Goal: Use online tool/utility: Utilize a website feature to perform a specific function

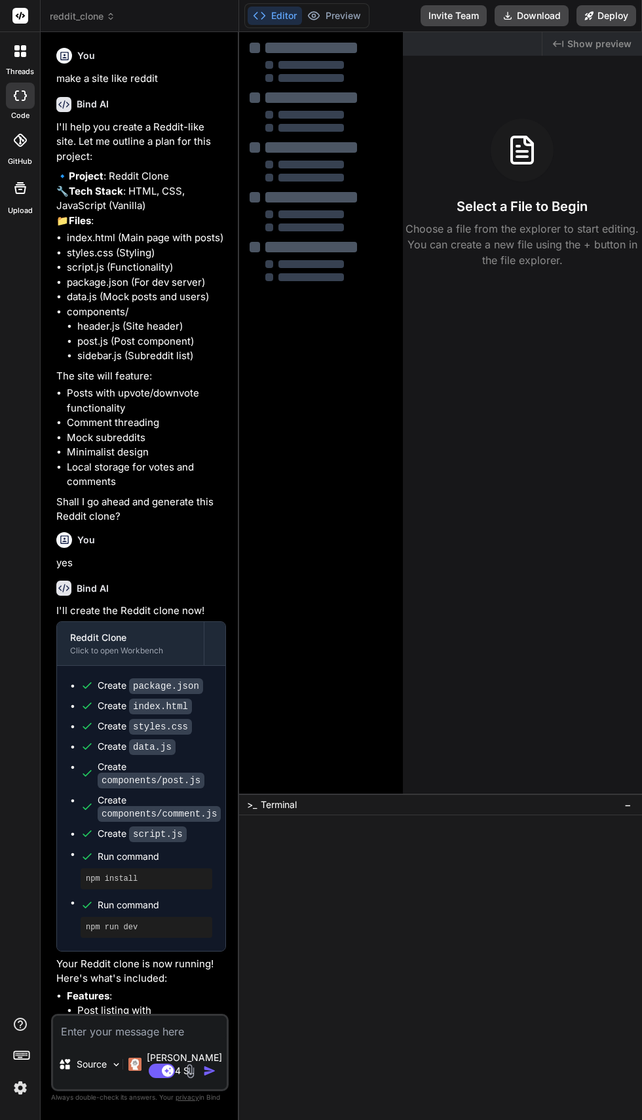
scroll to position [745, 0]
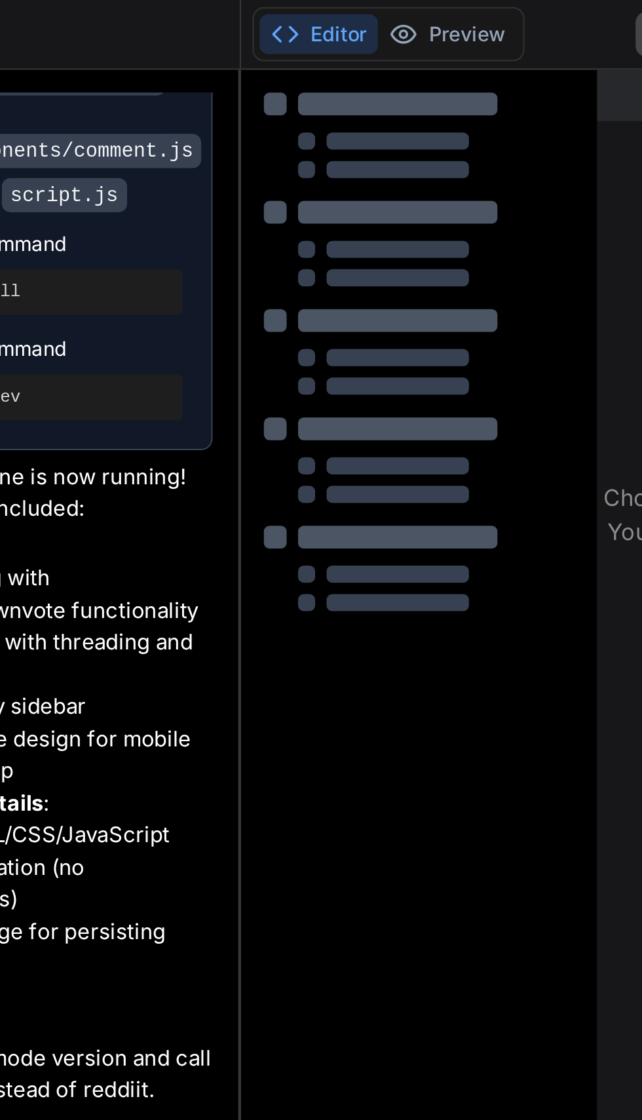
type textarea "x"
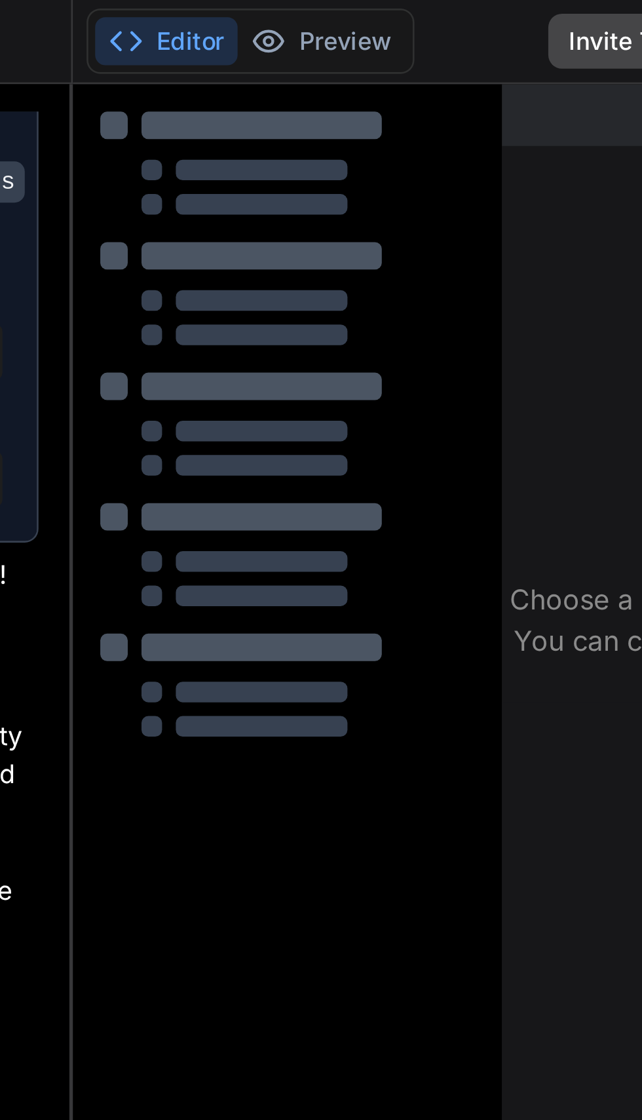
click at [372, 10] on div "Editor Preview Disabled until preview for your project is generated Invite Team…" at bounding box center [440, 16] width 403 height 32
click at [275, 18] on button "Editor" at bounding box center [275, 16] width 54 height 18
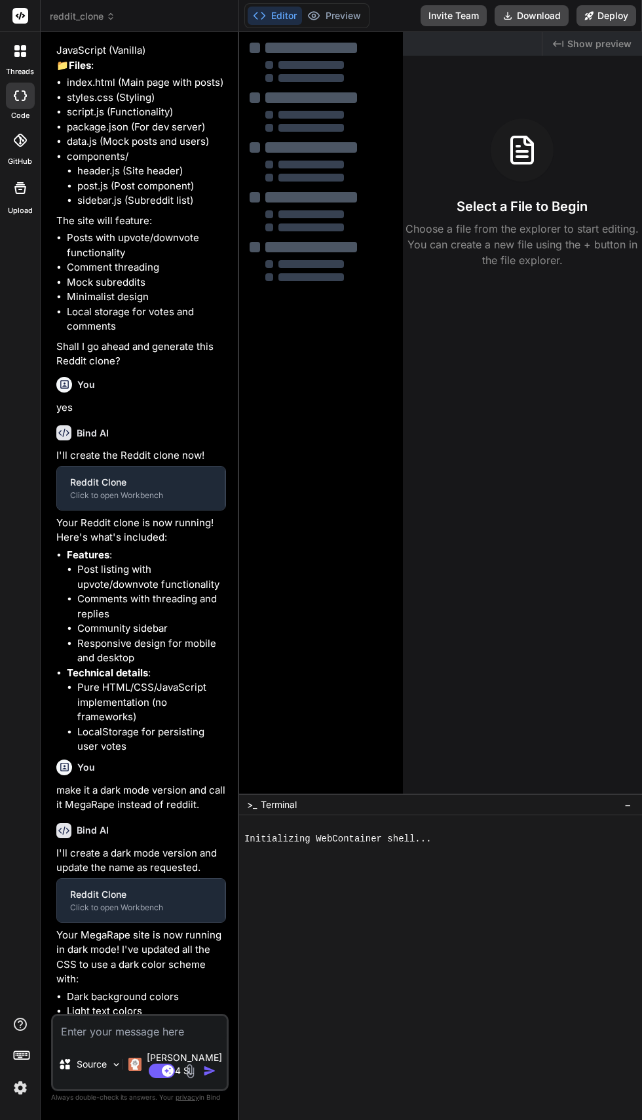
scroll to position [199, 0]
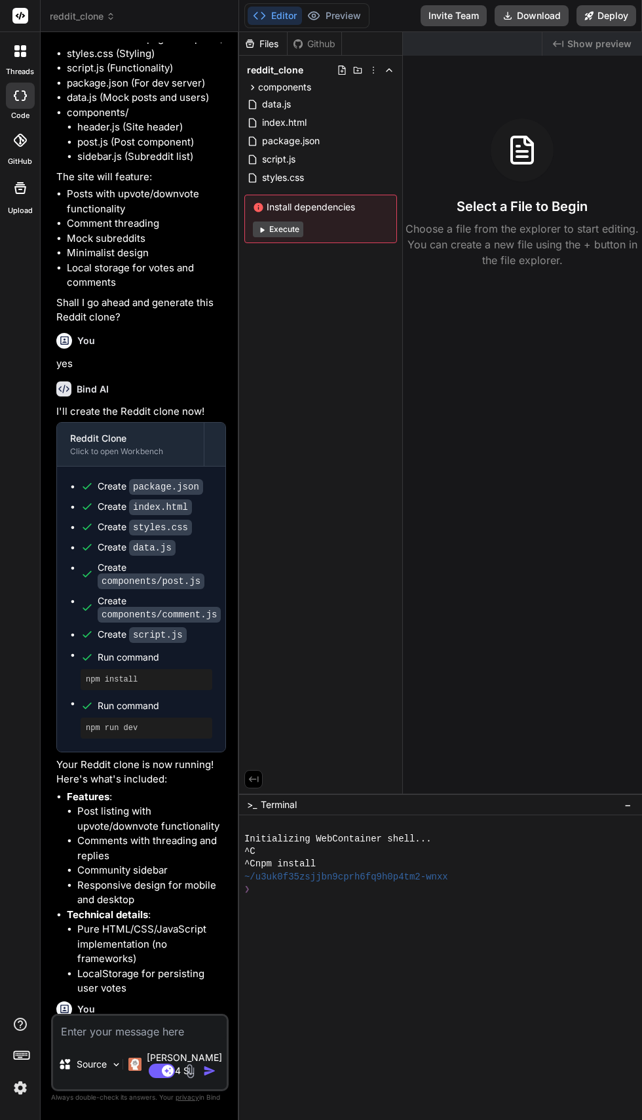
click at [280, 222] on button "Execute" at bounding box center [278, 230] width 50 height 16
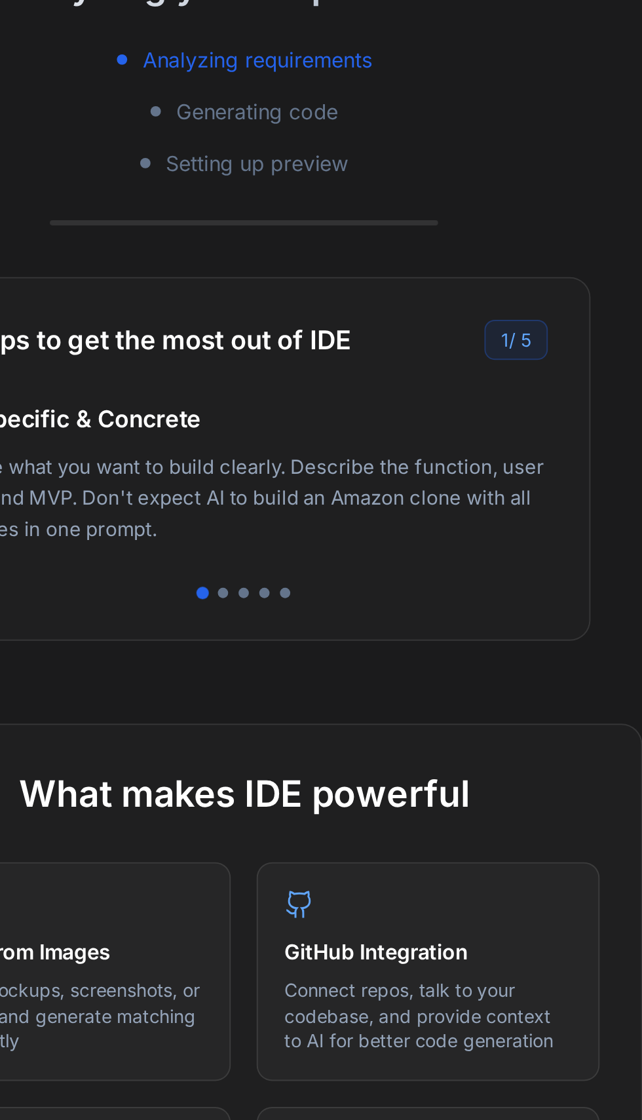
scroll to position [67, 0]
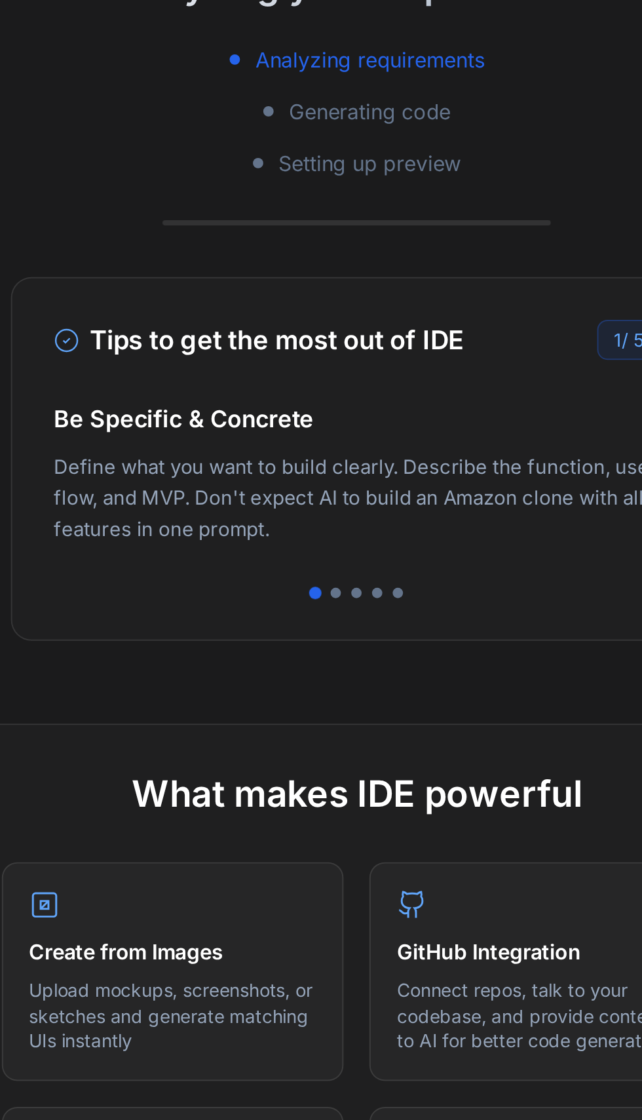
click at [435, 566] on div at bounding box center [440, 568] width 307 height 5
click at [430, 498] on div "Tips to get the most out of IDE 1 / 5 Be Specific & Concrete Define what you wa…" at bounding box center [441, 501] width 351 height 184
click at [428, 566] on div at bounding box center [429, 568] width 5 height 5
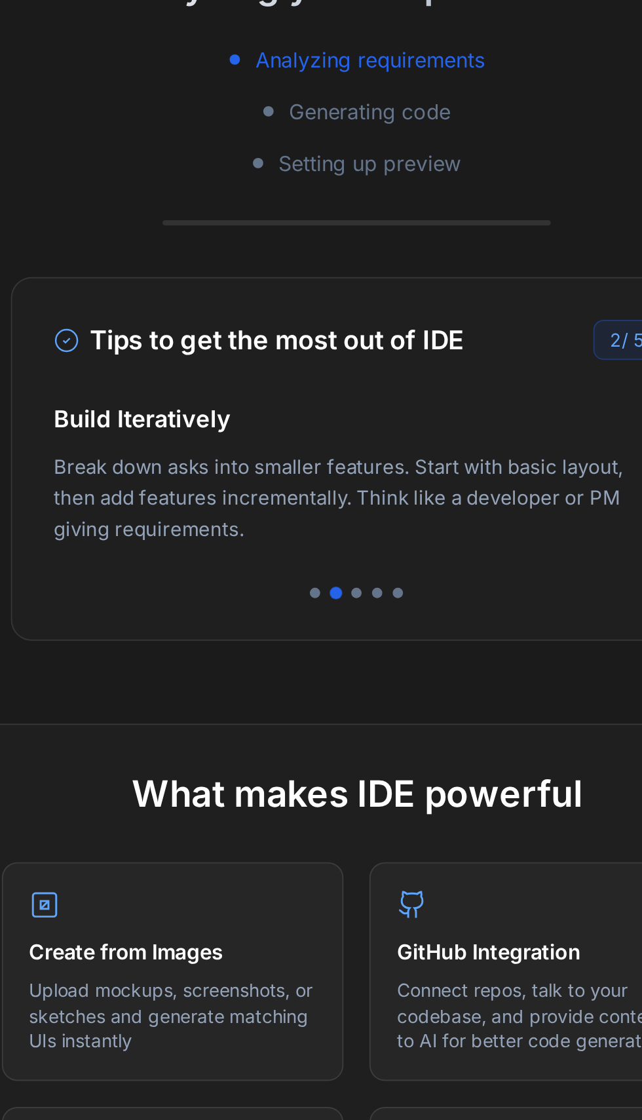
click at [441, 566] on div at bounding box center [440, 568] width 5 height 5
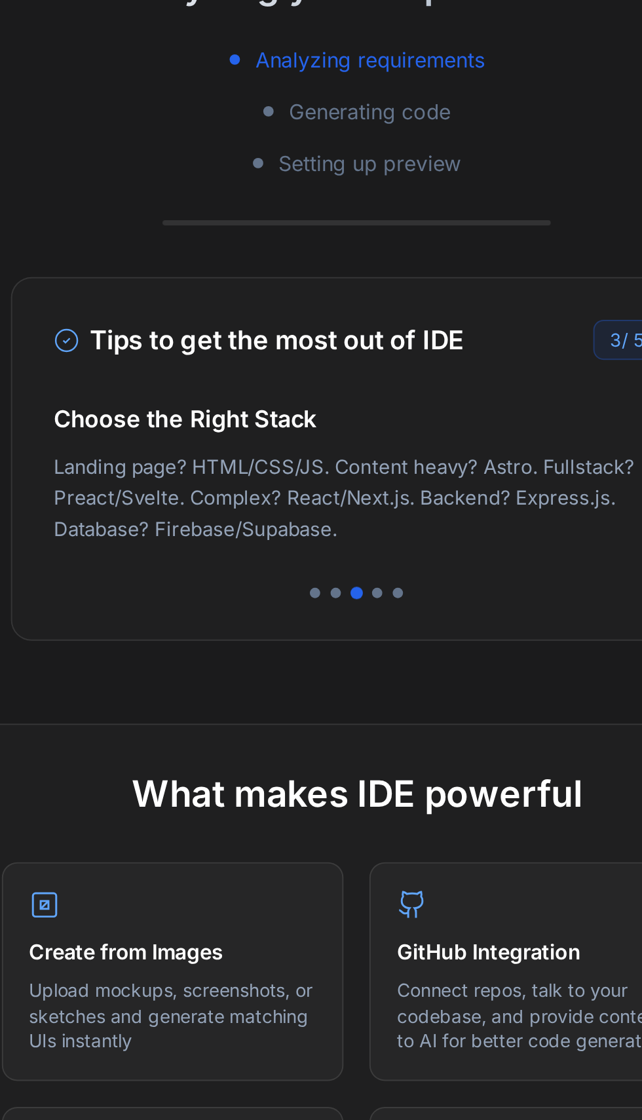
click at [449, 498] on div "Tips to get the most out of IDE 3 / 5 Be Specific & Concrete Define what you wa…" at bounding box center [441, 501] width 351 height 184
click at [452, 566] on div at bounding box center [450, 568] width 5 height 5
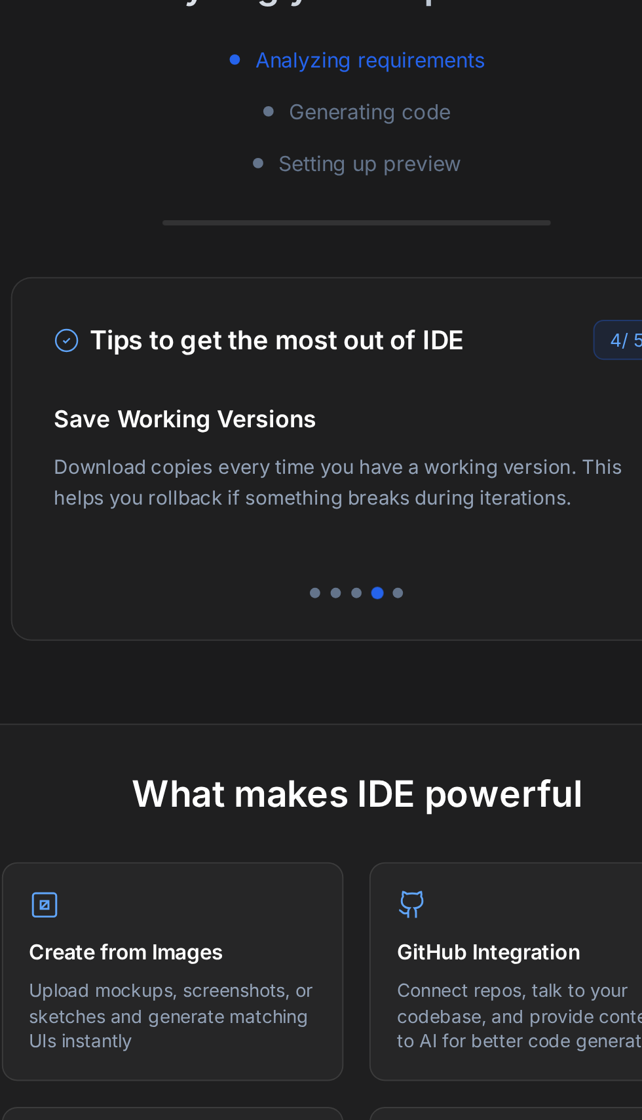
click at [460, 566] on div at bounding box center [461, 568] width 5 height 5
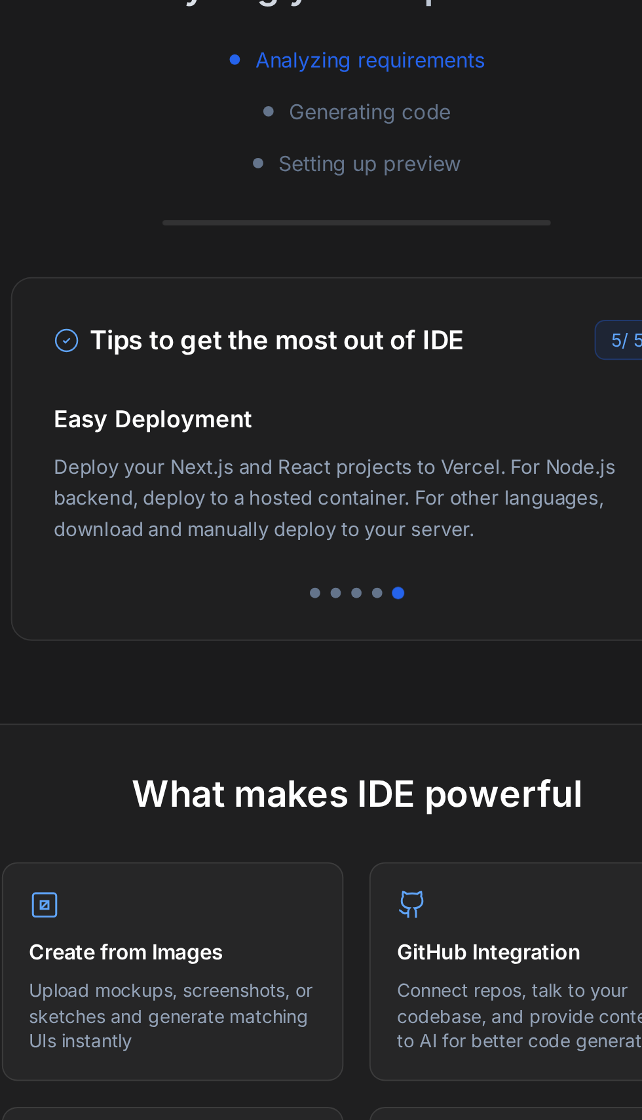
click at [420, 566] on div at bounding box center [419, 568] width 5 height 5
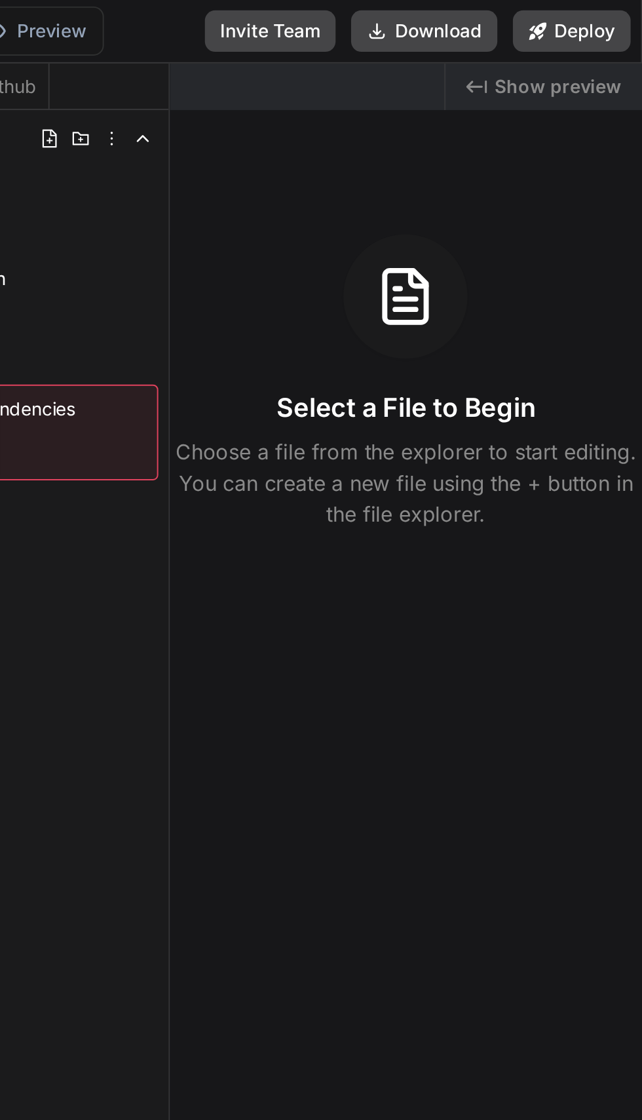
scroll to position [0, 0]
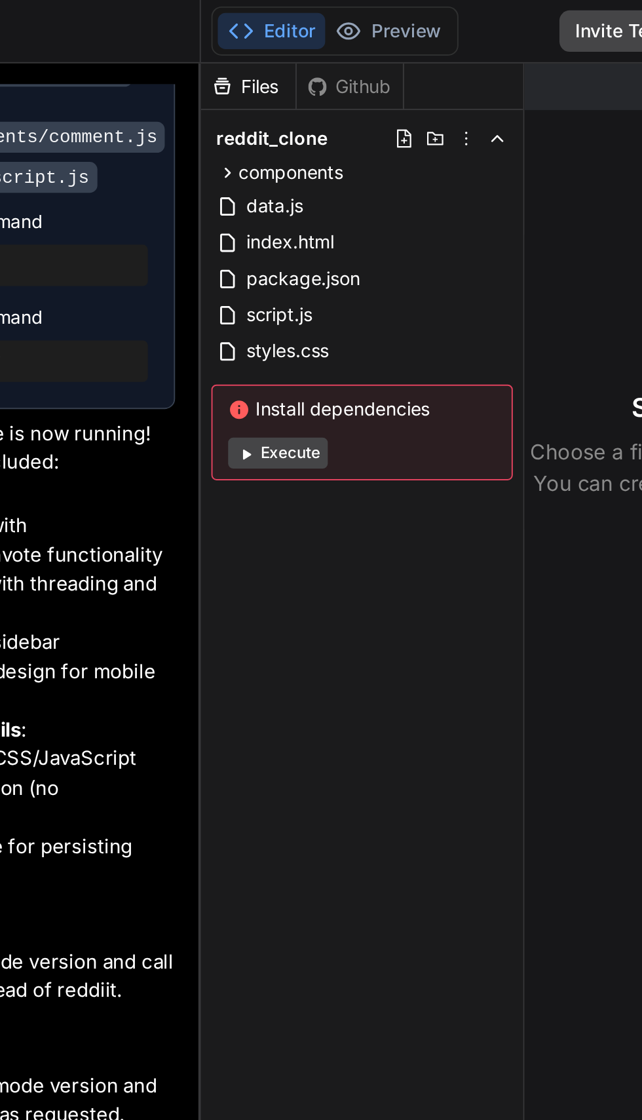
click at [271, 232] on button "Execute" at bounding box center [278, 230] width 50 height 16
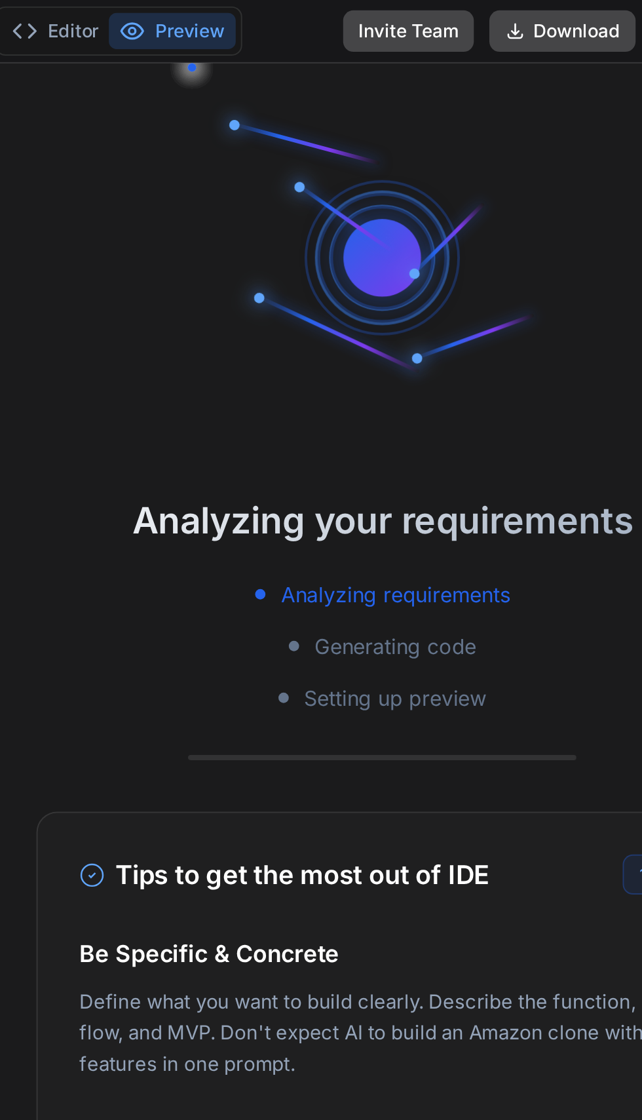
type textarea "x"
